Goal: Browse casually: Explore the website without a specific task or goal

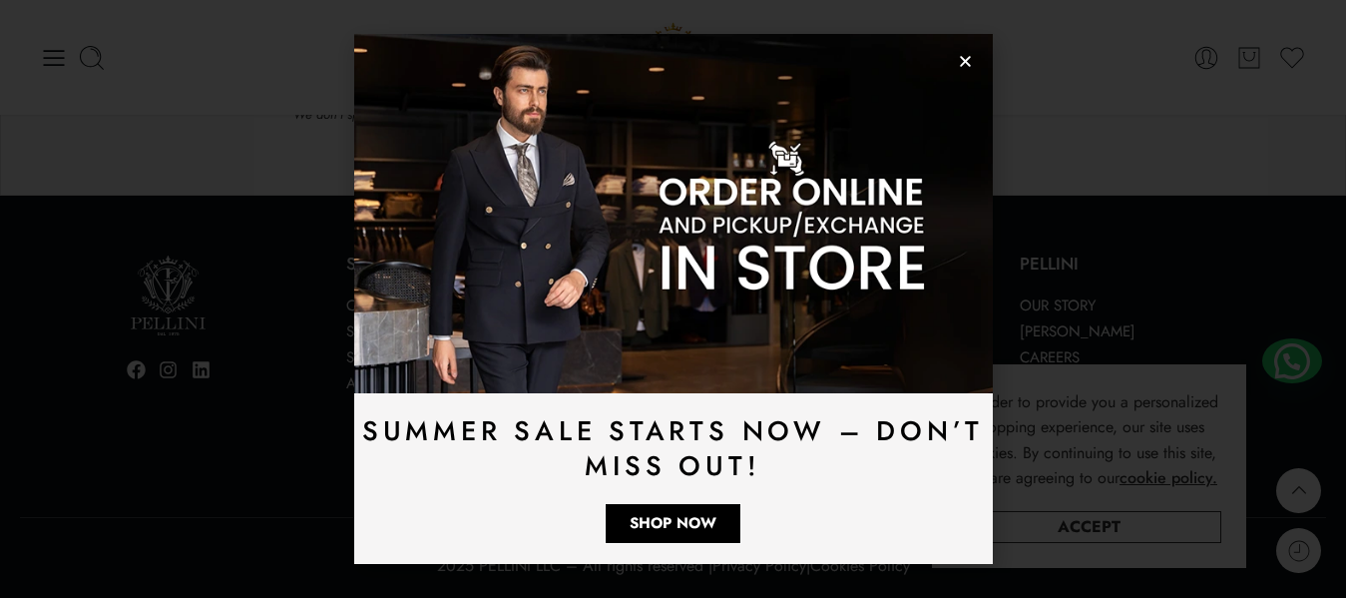
click at [965, 54] on icon "Close" at bounding box center [965, 61] width 15 height 15
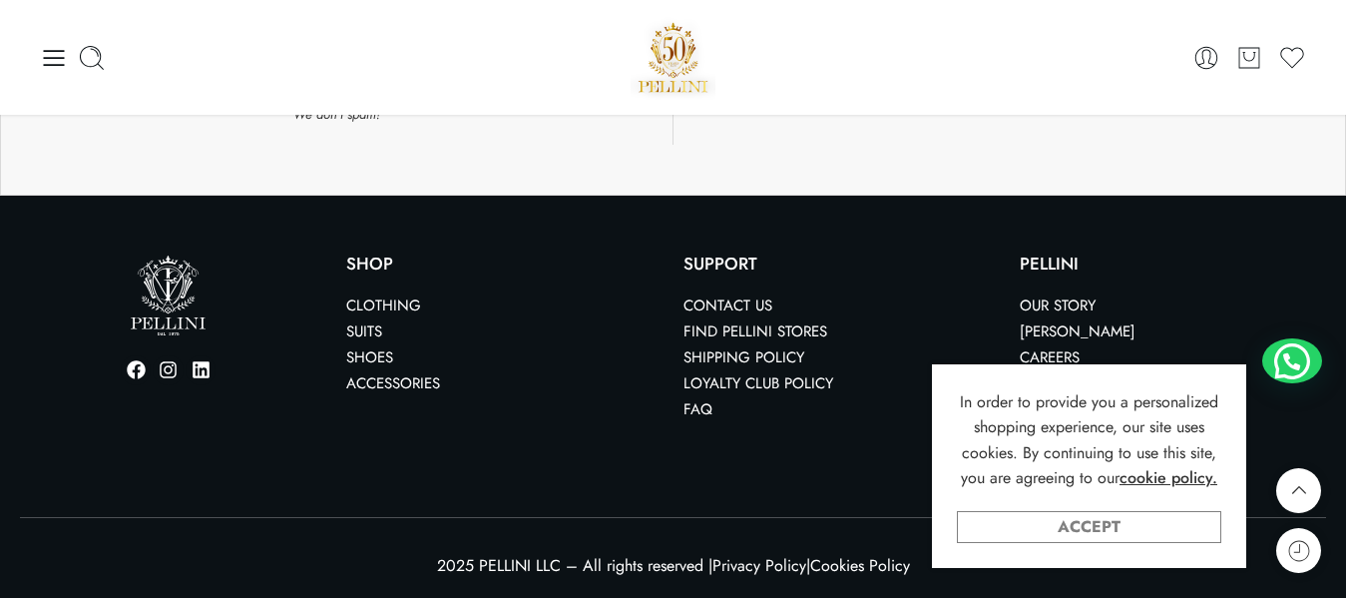
click at [1049, 518] on link "Accept" at bounding box center [1089, 527] width 264 height 32
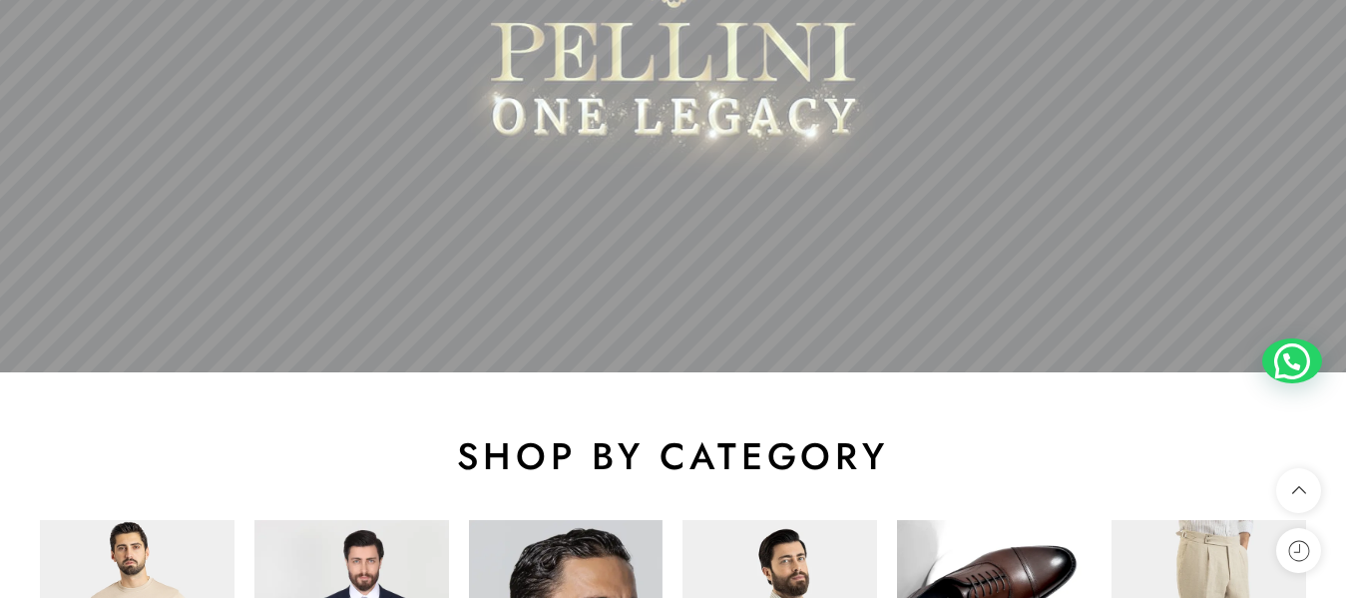
scroll to position [1025, 0]
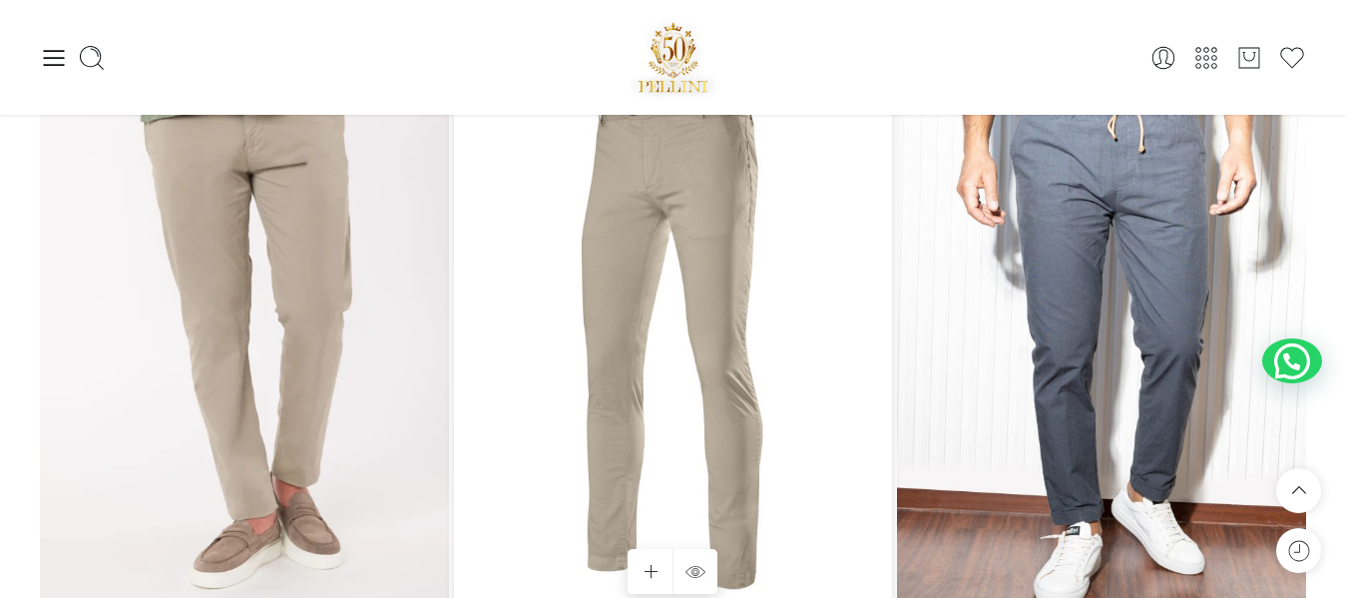
scroll to position [2295, 0]
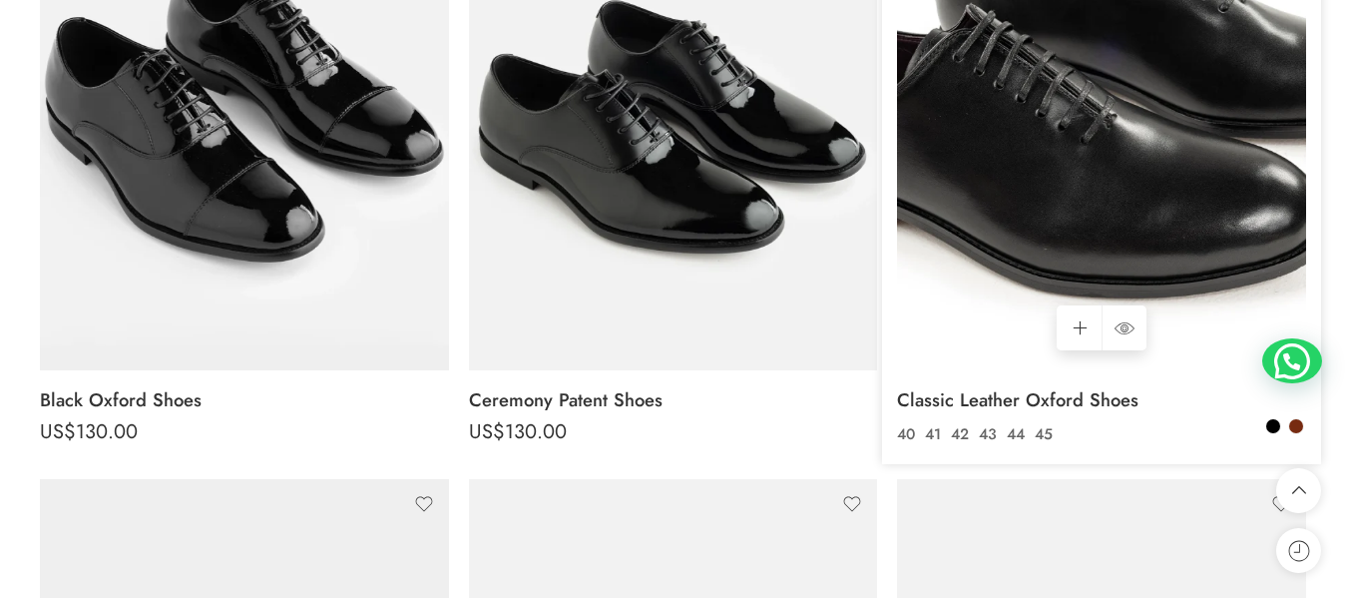
scroll to position [798, 0]
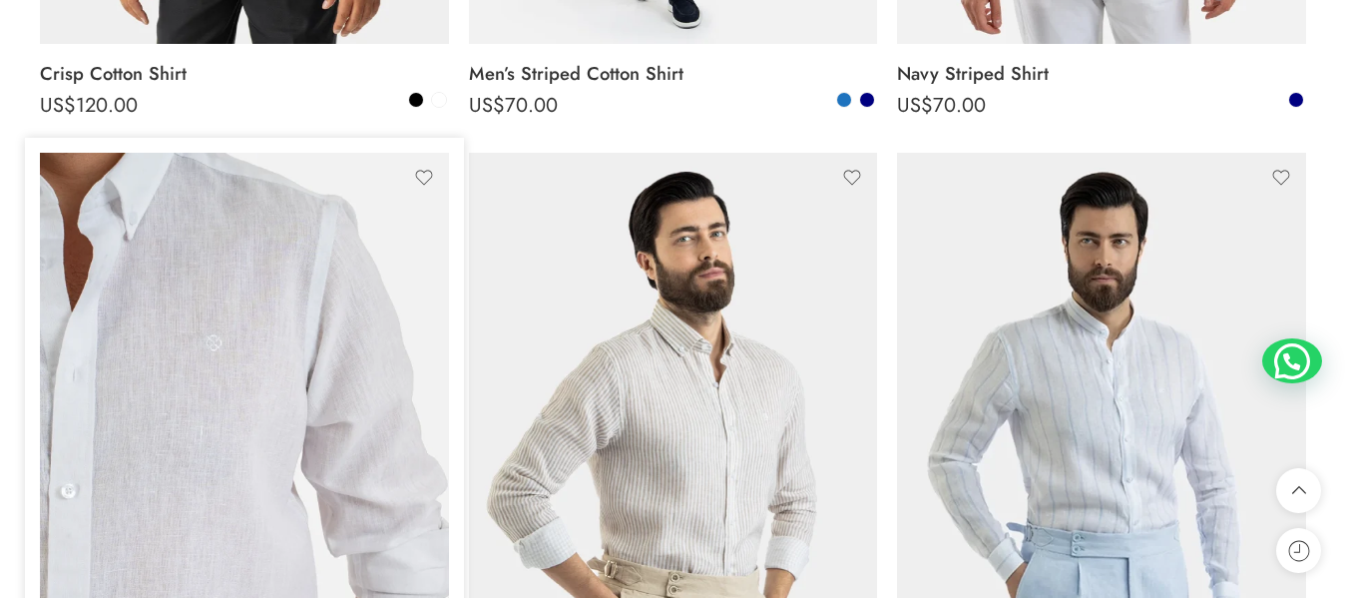
scroll to position [1197, 0]
